Goal: Answer question/provide support: Answer question/provide support

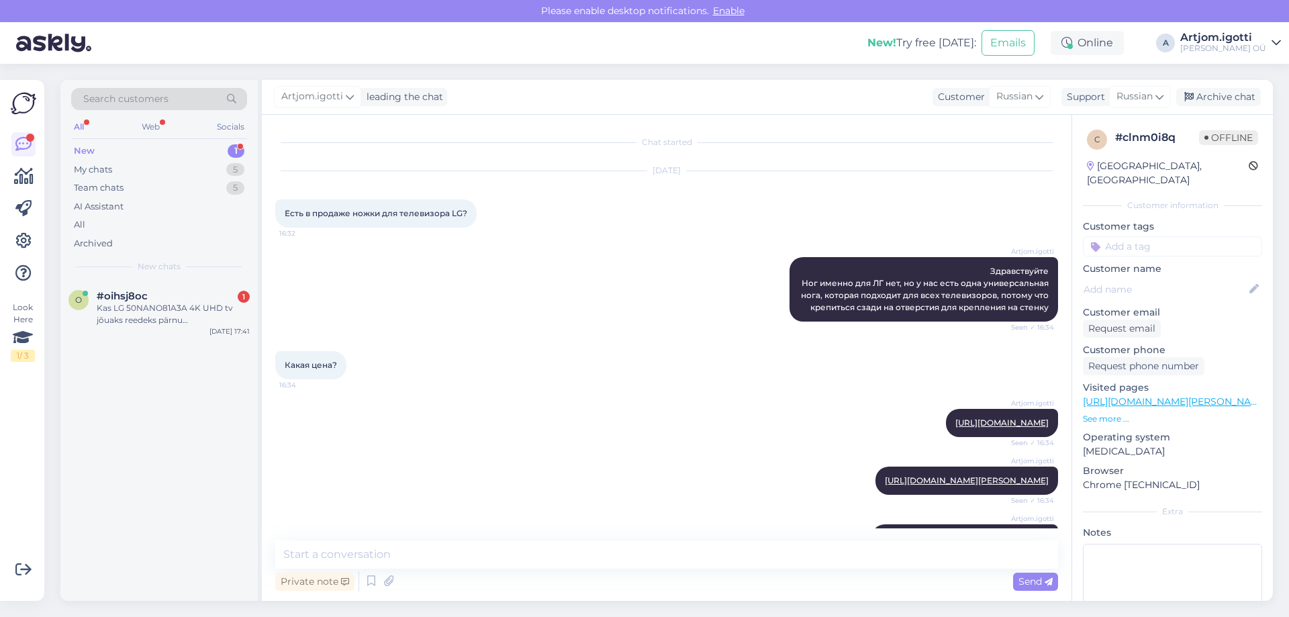
scroll to position [388, 0]
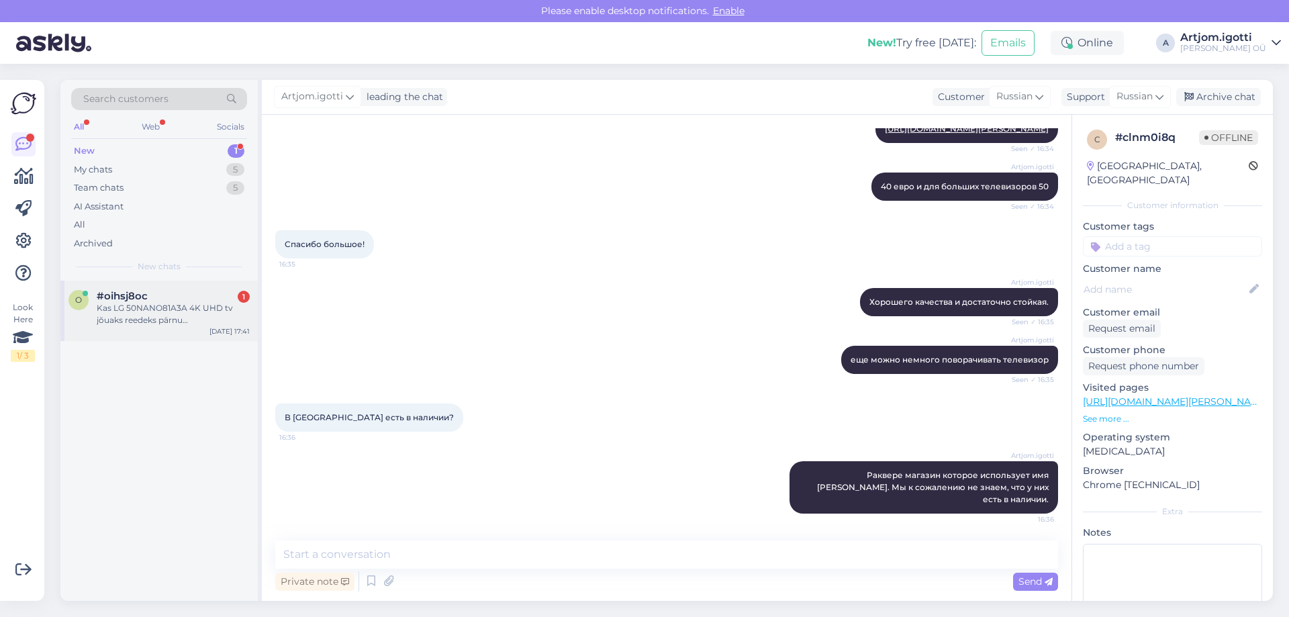
click at [154, 330] on div "o #oihsj8oc 1 Kas LG 50NANO81A3A 4K UHD tv jõuaks reedeks pärnu [PERSON_NAME] s…" at bounding box center [158, 311] width 197 height 60
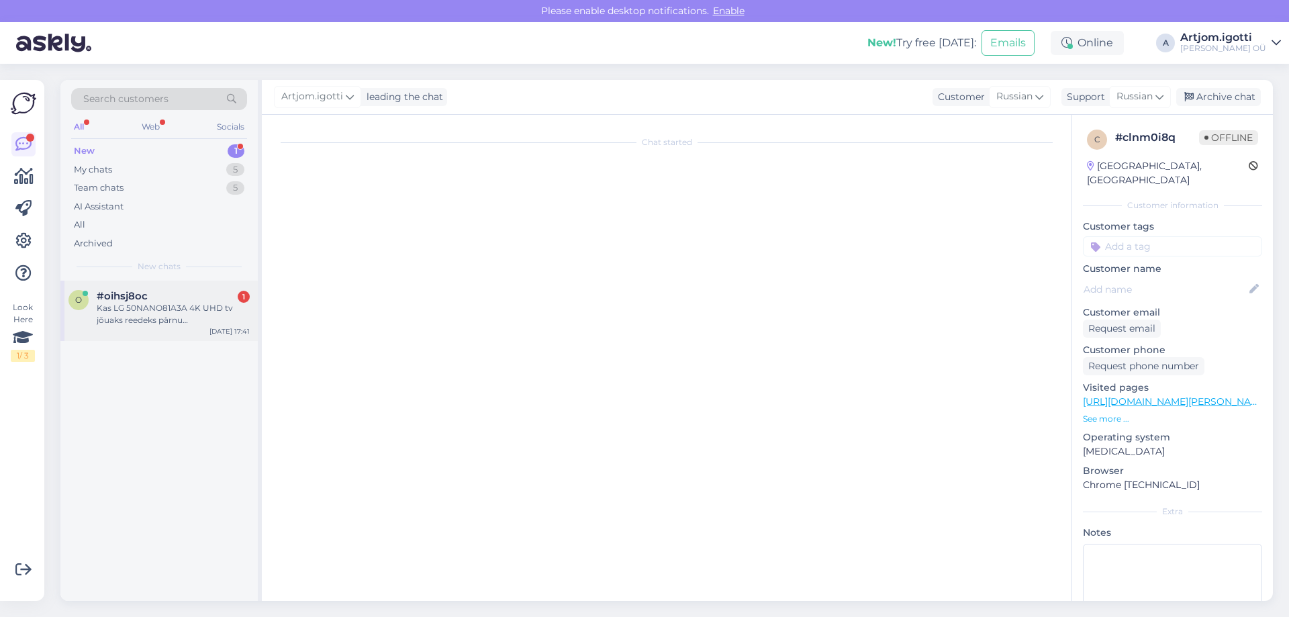
scroll to position [0, 0]
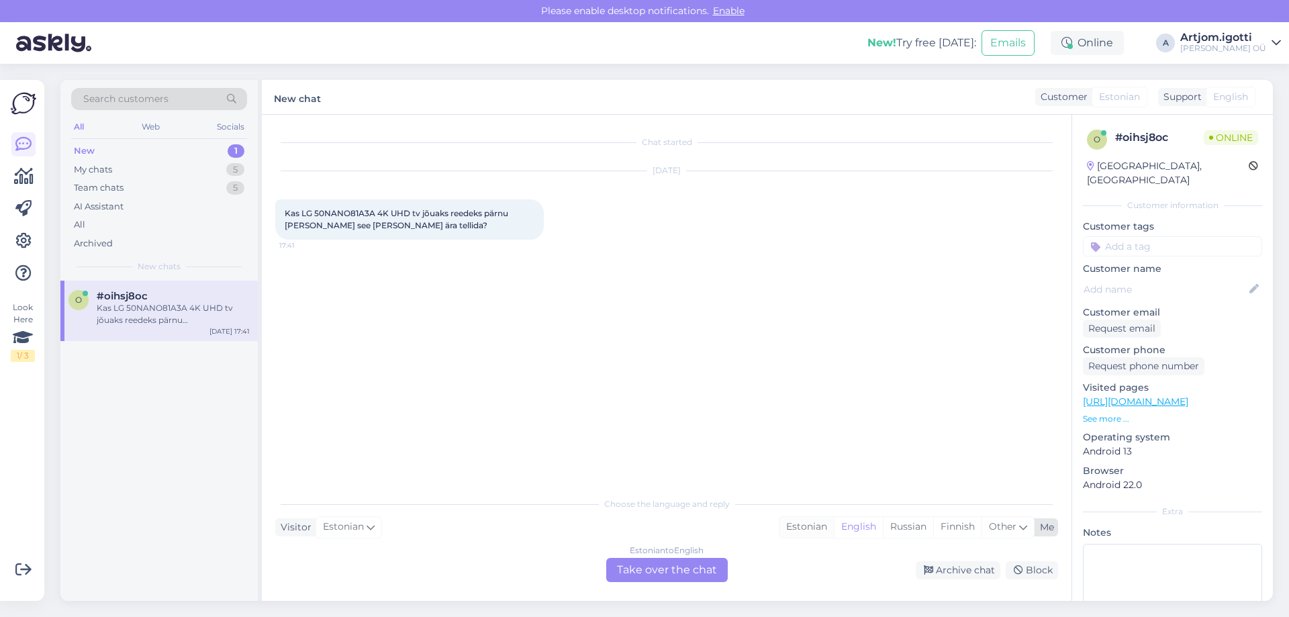
click at [817, 528] on div "Estonian" at bounding box center [807, 527] width 54 height 20
drag, startPoint x: 305, startPoint y: 215, endPoint x: 347, endPoint y: 214, distance: 41.6
click at [341, 215] on span "Kas LG 50NANO81A3A 4K UHD tv jõuaks reedeks pärnu [PERSON_NAME] see [PERSON_NAM…" at bounding box center [398, 219] width 226 height 22
click at [351, 213] on span "Kas LG 50NANO81A3A 4K UHD tv jõuaks reedeks pärnu [PERSON_NAME] see [PERSON_NAM…" at bounding box center [398, 219] width 226 height 22
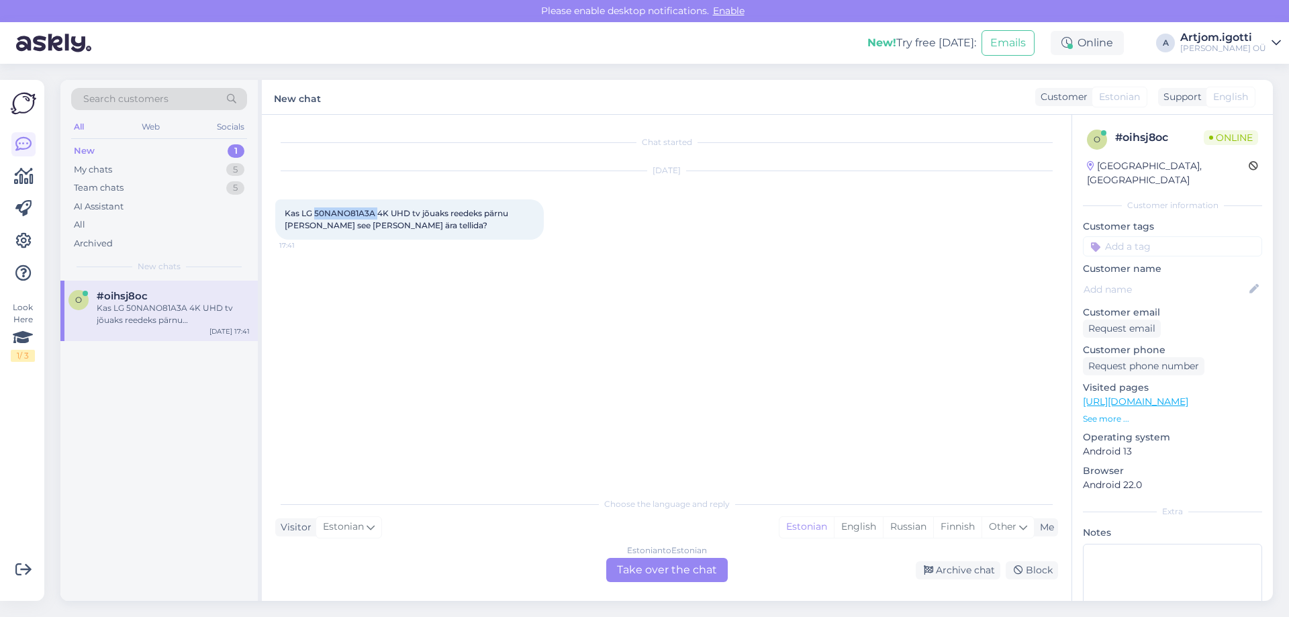
copy span "50NANO81A3A"
click at [812, 530] on div "Estonian" at bounding box center [807, 527] width 54 height 20
click at [670, 587] on div "Chat started [DATE] Kas LG 50NANO81A3A 4K UHD tv jõuaks reedeks pärnu [PERSON_N…" at bounding box center [667, 358] width 810 height 486
click at [659, 574] on div "Estonian to Estonian Take over the chat" at bounding box center [667, 570] width 122 height 24
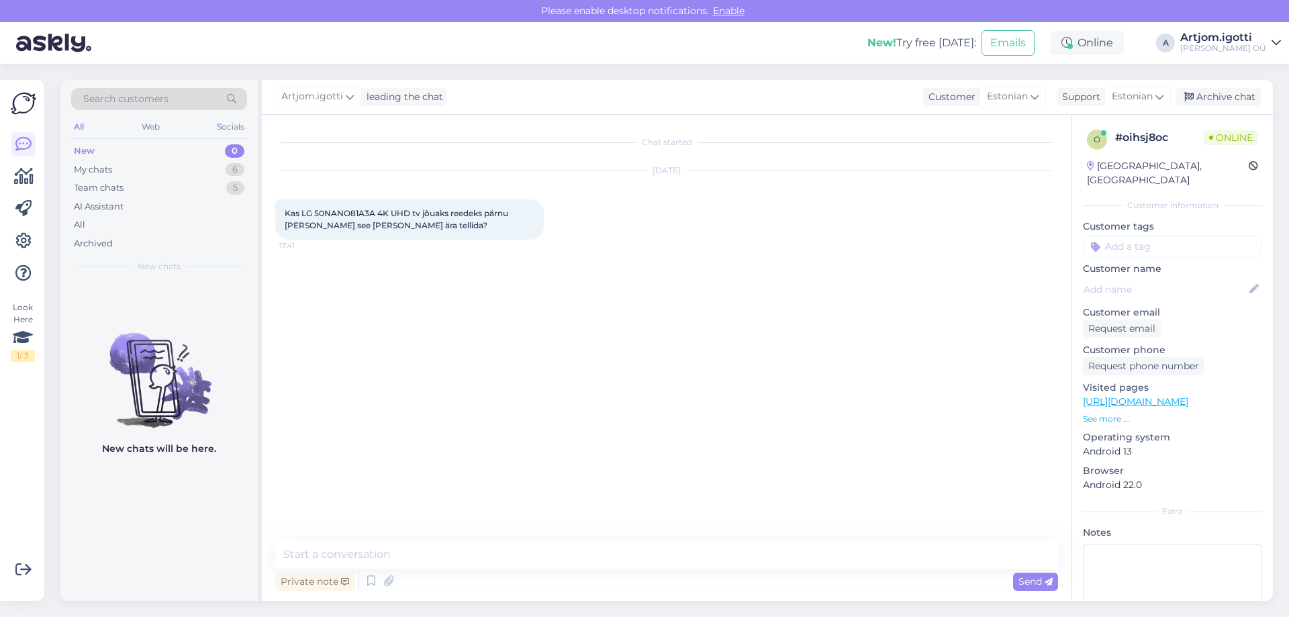
click at [404, 532] on div "Chat started [DATE] Kas LG 50NANO81A3A 4K UHD tv jõuaks reedeks pärnu [PERSON_N…" at bounding box center [667, 358] width 810 height 486
click at [400, 548] on textarea at bounding box center [666, 554] width 783 height 28
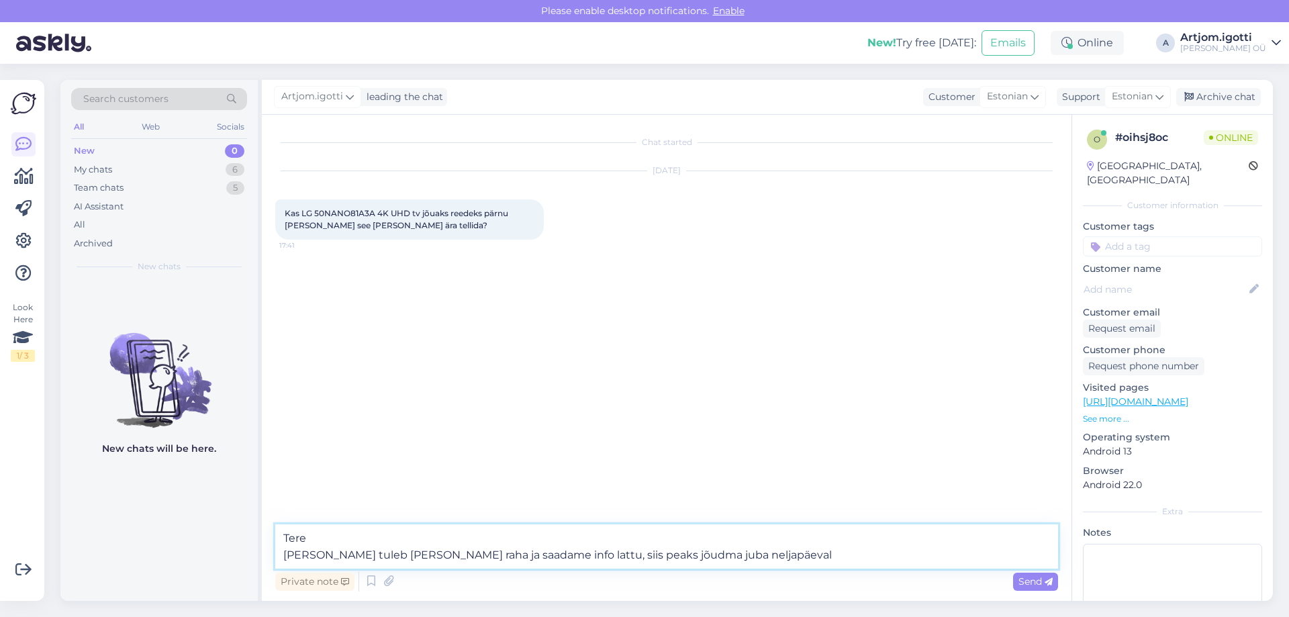
type textarea "Tere [PERSON_NAME] tuleb [PERSON_NAME] raha ja saadame info lattu, siis peaks j…"
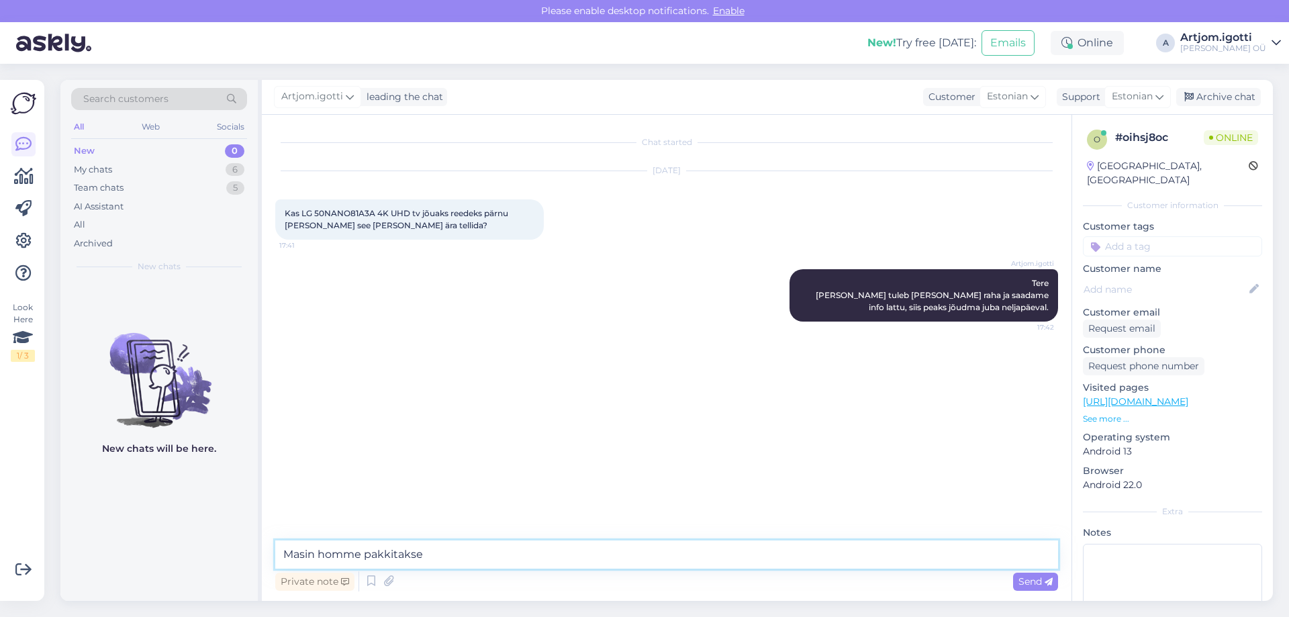
type textarea "Masin homme pakkitakse."
